Goal: Navigation & Orientation: Go to known website

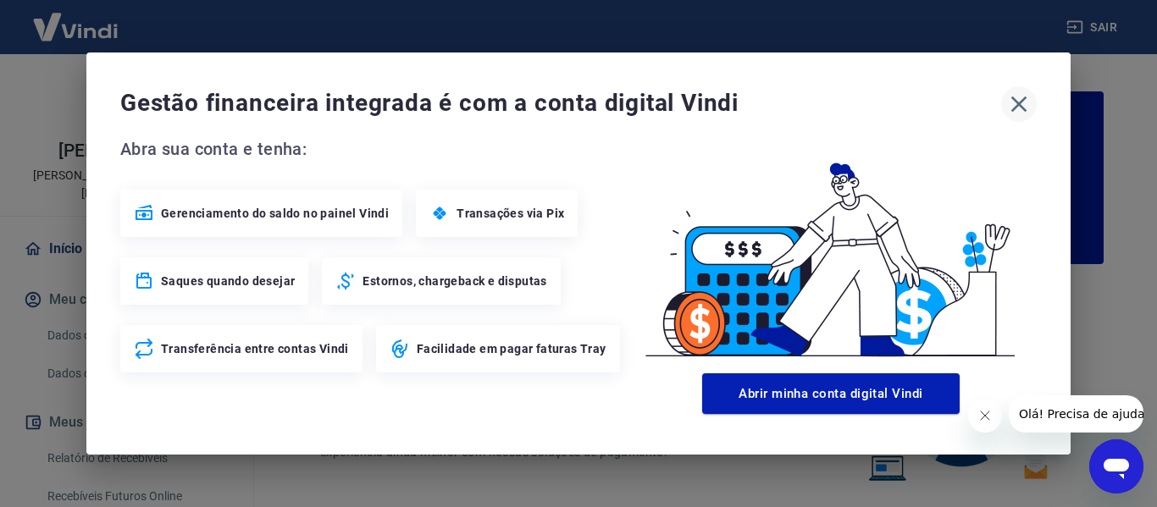
click at [1025, 101] on icon "button" at bounding box center [1018, 104] width 27 height 27
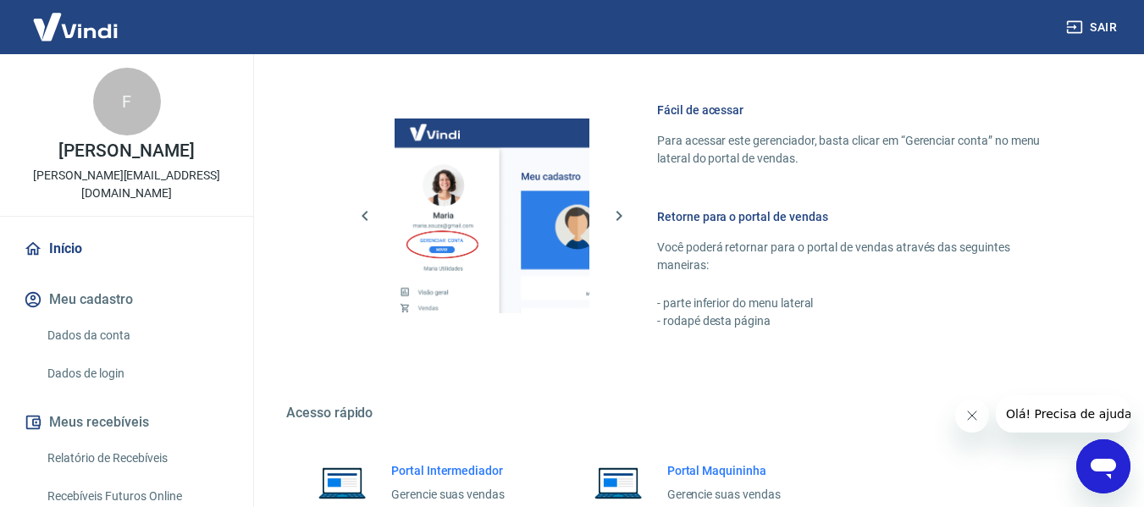
scroll to position [1058, 0]
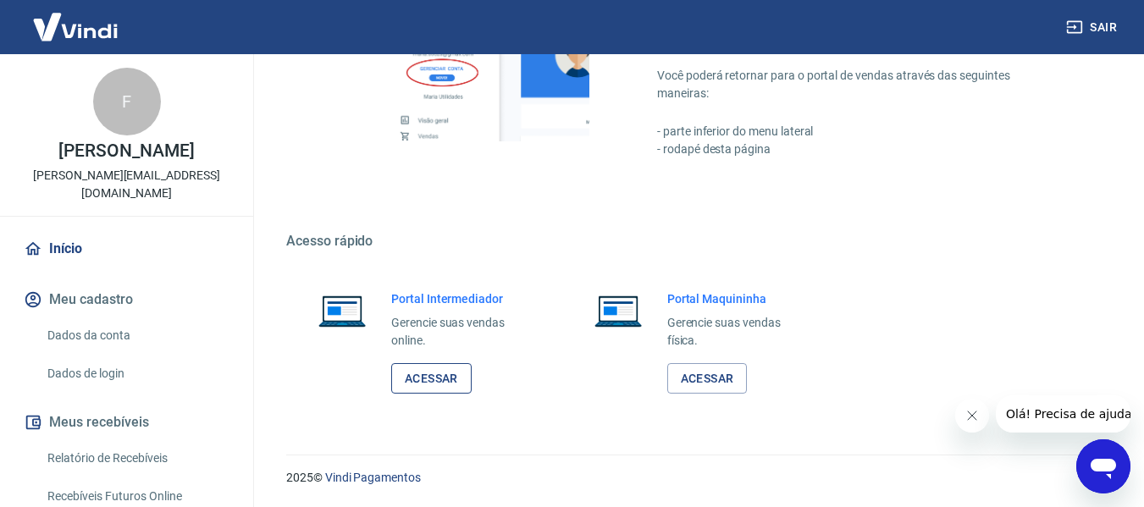
click at [406, 379] on link "Acessar" at bounding box center [431, 378] width 80 height 31
